Goal: Find contact information

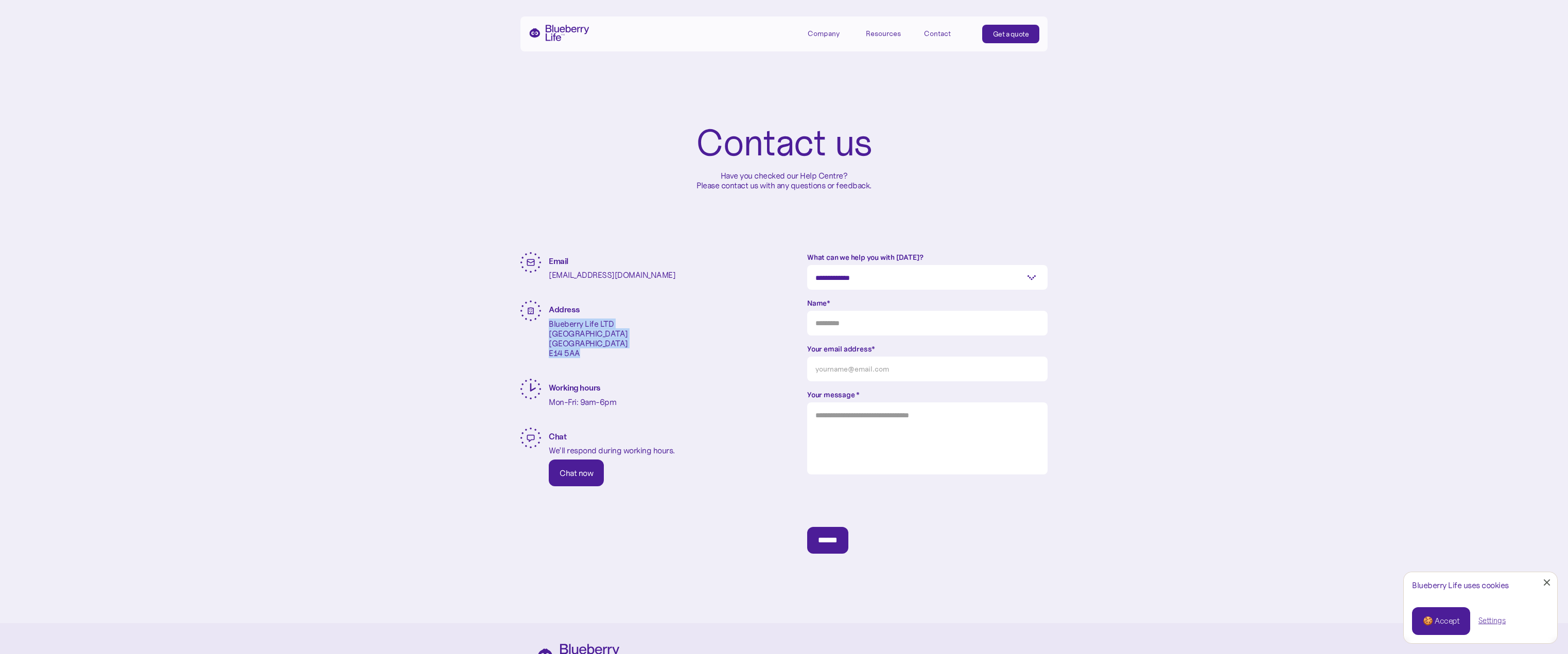
drag, startPoint x: 549, startPoint y: 320, endPoint x: 606, endPoint y: 352, distance: 65.4
click at [606, 352] on p "Blueberry Life LTD [STREET_ADDRESS]" at bounding box center [588, 339] width 79 height 39
copy p "Blueberry Life LTD [STREET_ADDRESS]"
click at [598, 277] on p "[EMAIL_ADDRESS][DOMAIN_NAME]" at bounding box center [612, 275] width 127 height 10
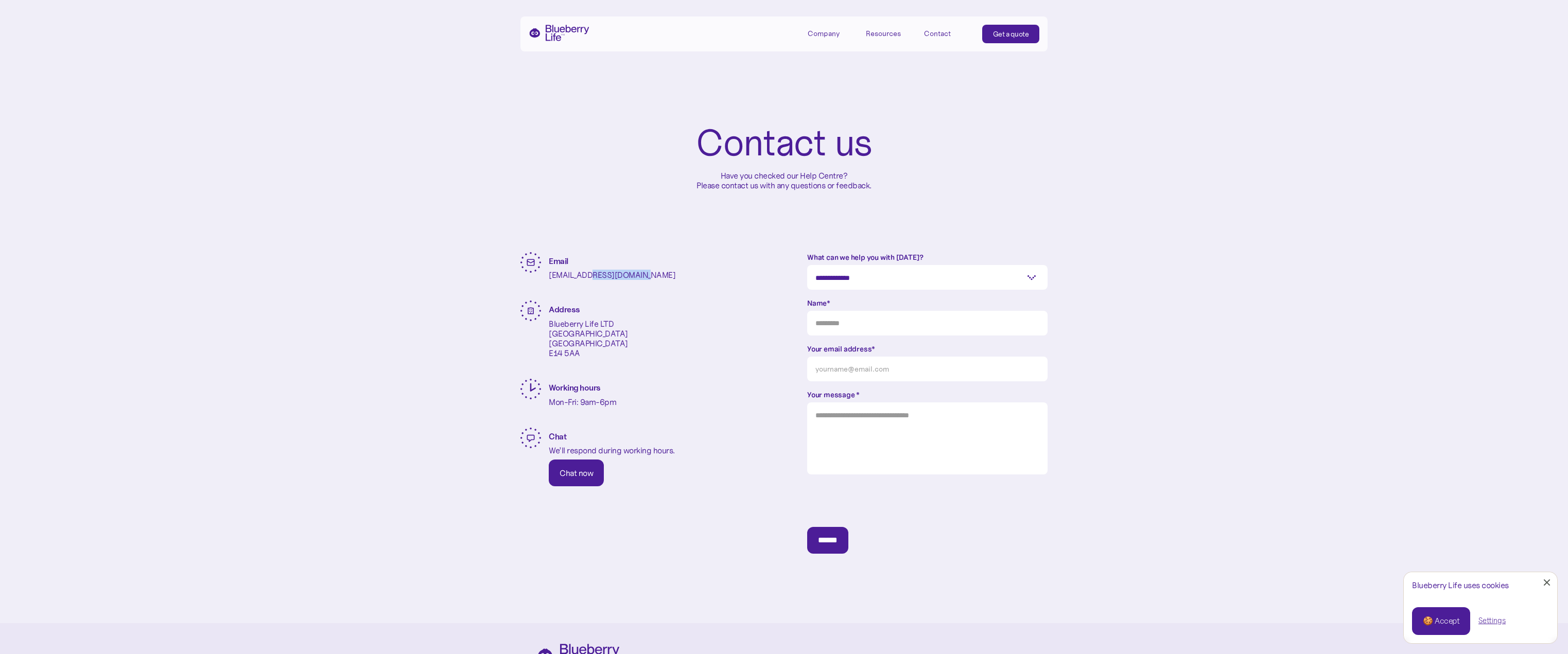
click at [598, 277] on p "[EMAIL_ADDRESS][DOMAIN_NAME]" at bounding box center [612, 275] width 127 height 10
